Goal: Transaction & Acquisition: Book appointment/travel/reservation

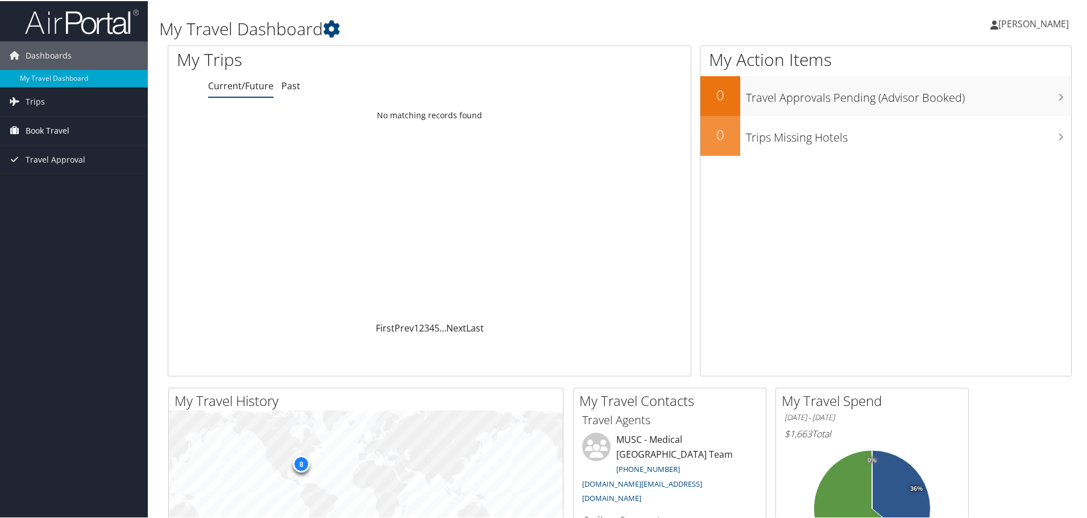
click at [60, 121] on span "Book Travel" at bounding box center [48, 129] width 44 height 28
click at [75, 185] on link "Book/Manage Online Trips" at bounding box center [74, 186] width 148 height 17
